Goal: Task Accomplishment & Management: Manage account settings

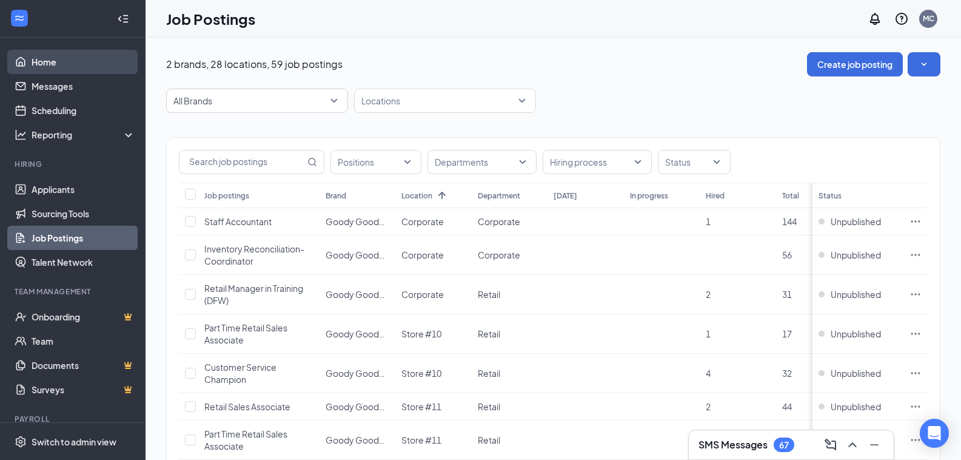
click at [61, 57] on link "Home" at bounding box center [84, 62] width 104 height 24
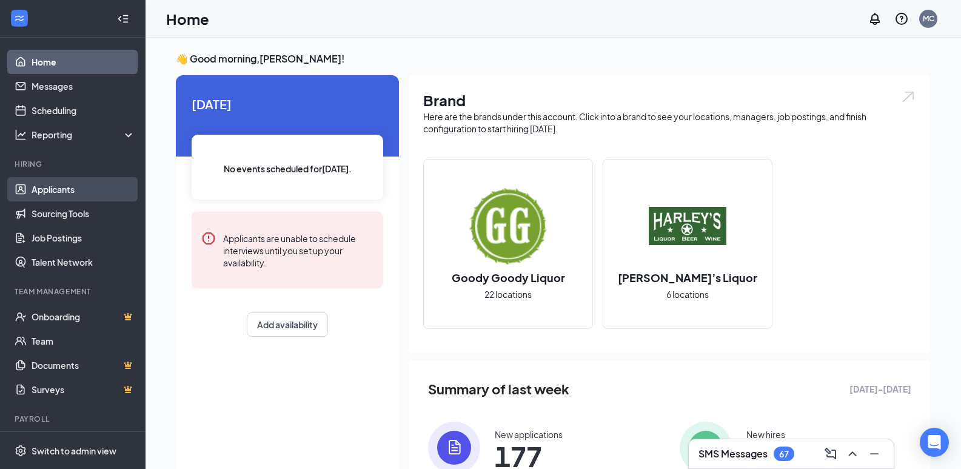
click at [70, 189] on link "Applicants" at bounding box center [84, 189] width 104 height 24
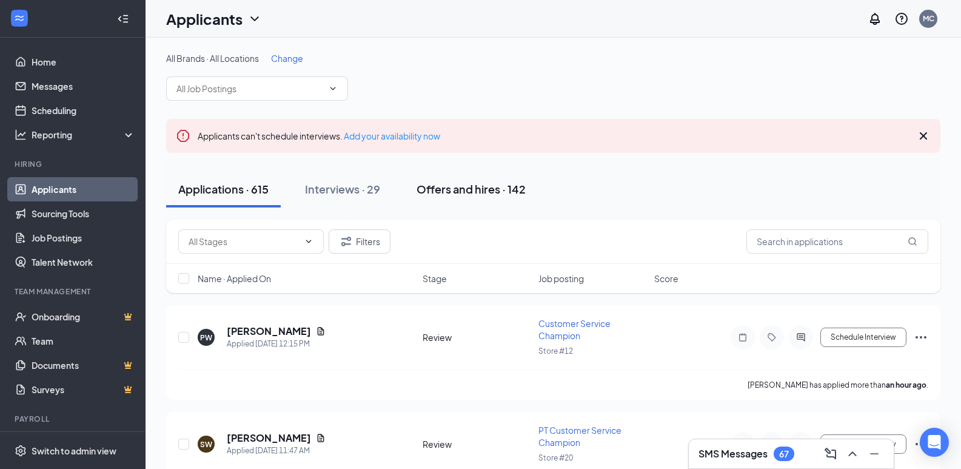
click at [517, 191] on div "Offers and hires · 142" at bounding box center [471, 188] width 109 height 15
